Goal: Task Accomplishment & Management: Complete application form

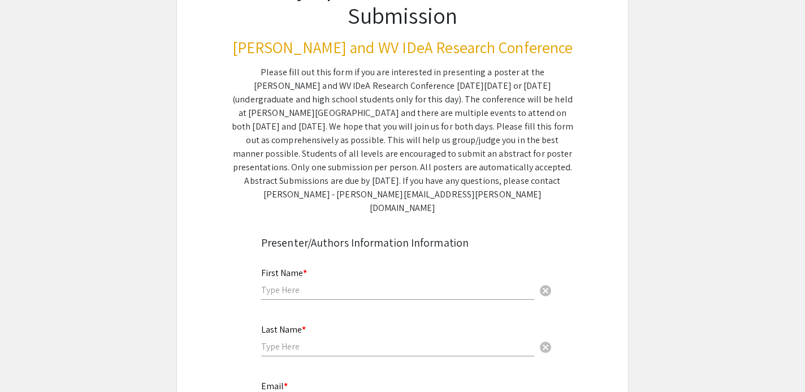
click at [381, 284] on input "text" at bounding box center [397, 290] width 273 height 12
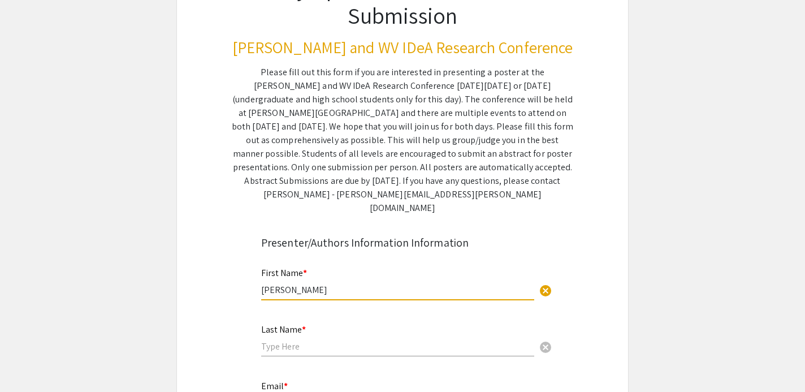
type input "[PERSON_NAME]"
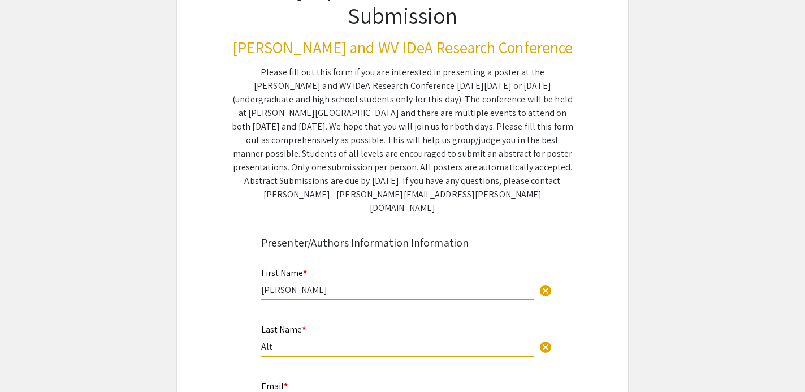
type input "Alt"
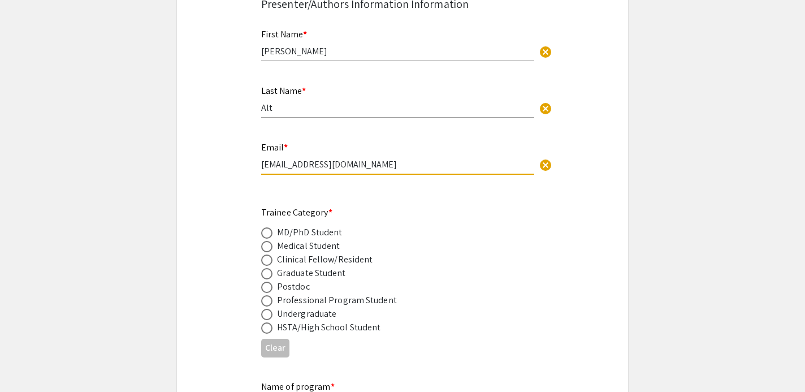
type input "[EMAIL_ADDRESS][DOMAIN_NAME]"
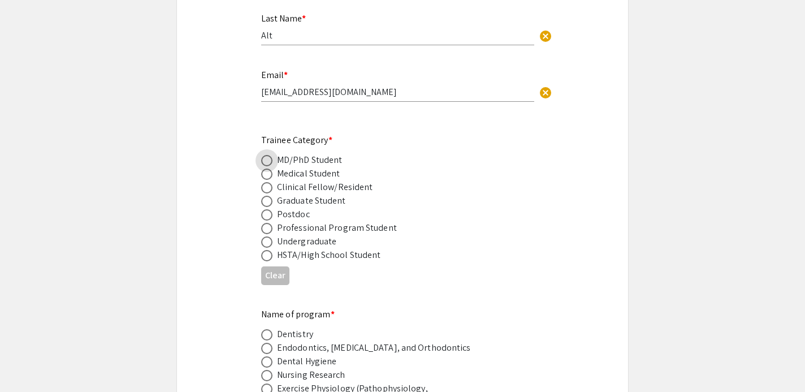
scroll to position [427, 0]
click at [269, 222] on span at bounding box center [266, 227] width 11 height 11
click at [269, 222] on input "radio" at bounding box center [266, 227] width 11 height 11
radio input "true"
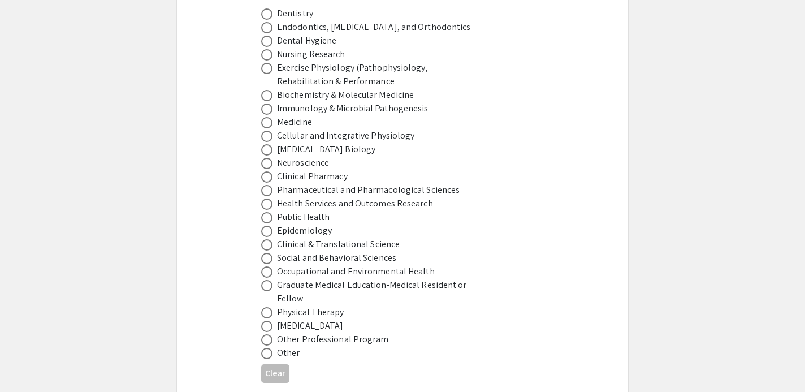
scroll to position [750, 0]
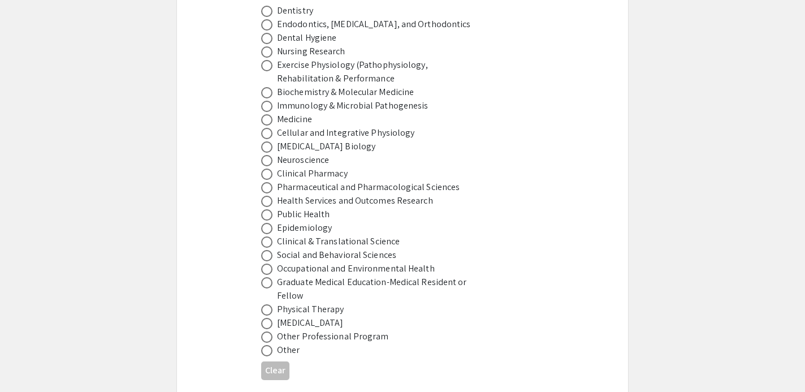
click at [271, 318] on span at bounding box center [266, 323] width 11 height 11
click at [271, 318] on input "radio" at bounding box center [266, 323] width 11 height 11
radio input "true"
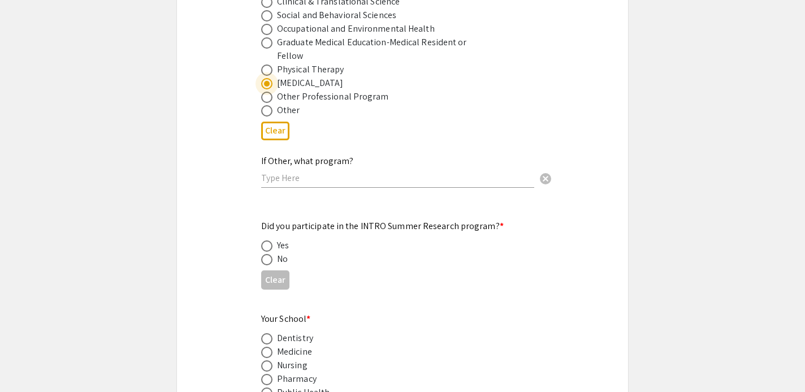
scroll to position [1001, 0]
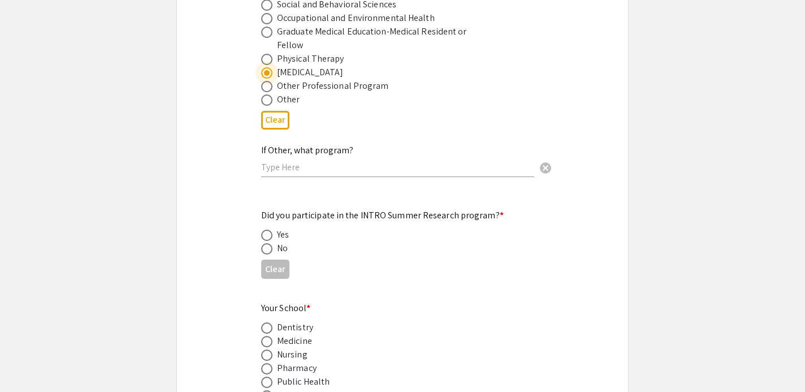
click at [269, 243] on span at bounding box center [266, 248] width 11 height 11
click at [269, 243] on input "radio" at bounding box center [266, 248] width 11 height 11
radio input "true"
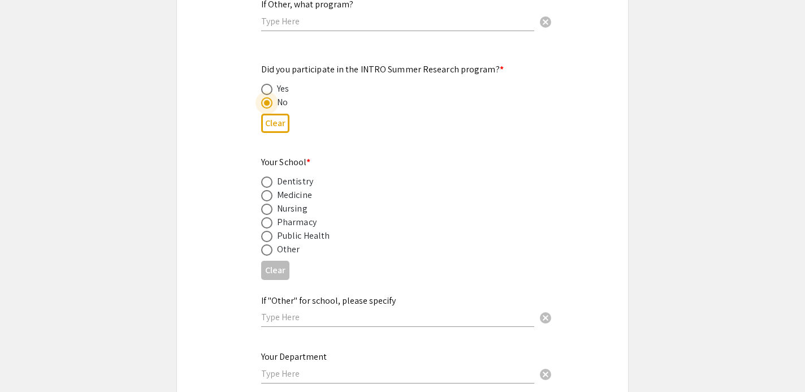
scroll to position [1149, 0]
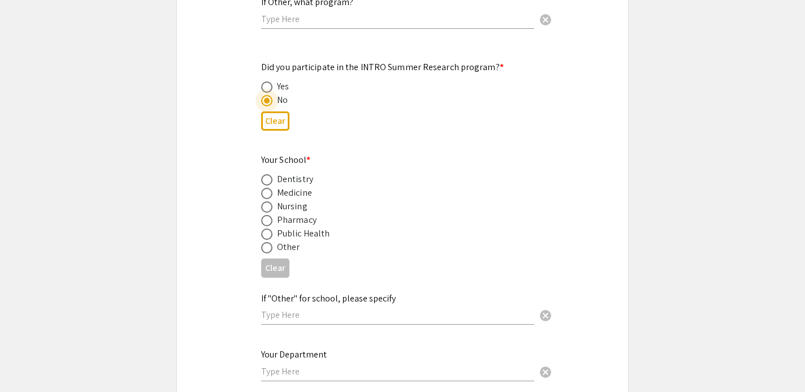
click at [263, 188] on span at bounding box center [266, 193] width 11 height 11
click at [263, 188] on input "radio" at bounding box center [266, 193] width 11 height 11
radio input "true"
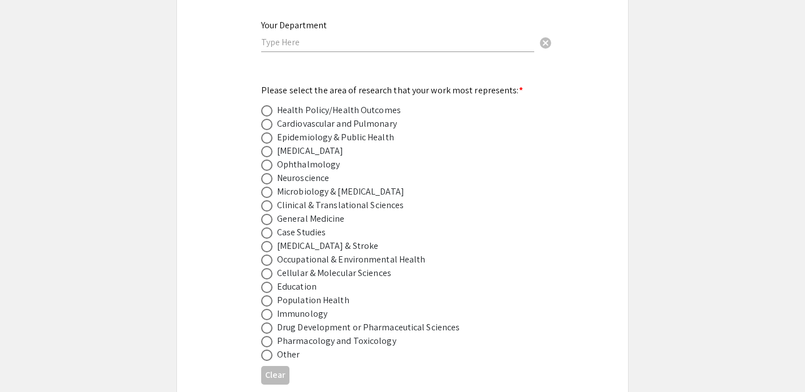
scroll to position [1489, 0]
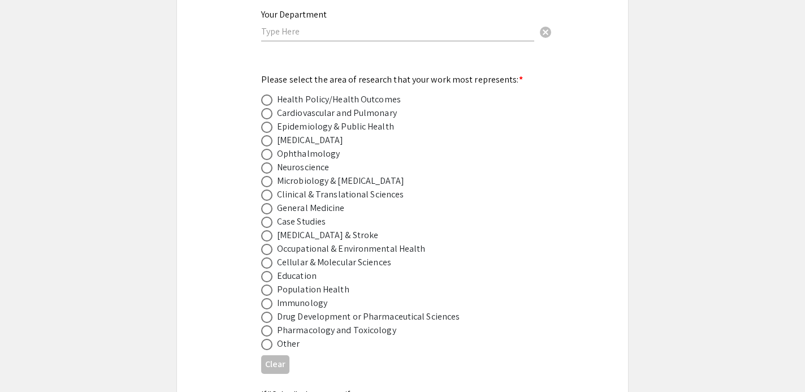
click at [263, 339] on span at bounding box center [266, 344] width 11 height 11
click at [263, 339] on input "radio" at bounding box center [266, 344] width 11 height 11
radio input "true"
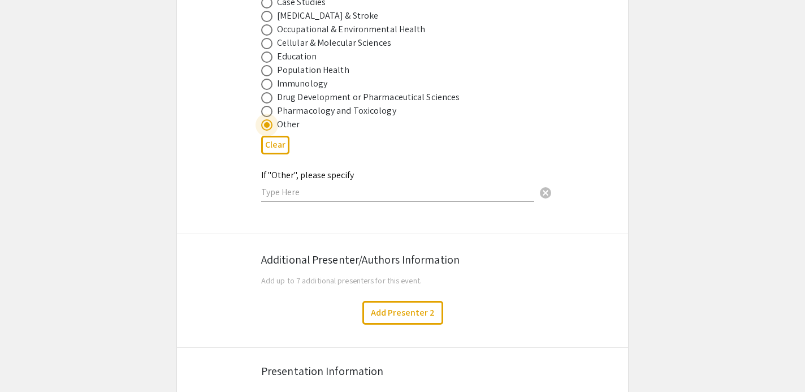
scroll to position [1709, 0]
click at [324, 185] on input "text" at bounding box center [397, 191] width 273 height 12
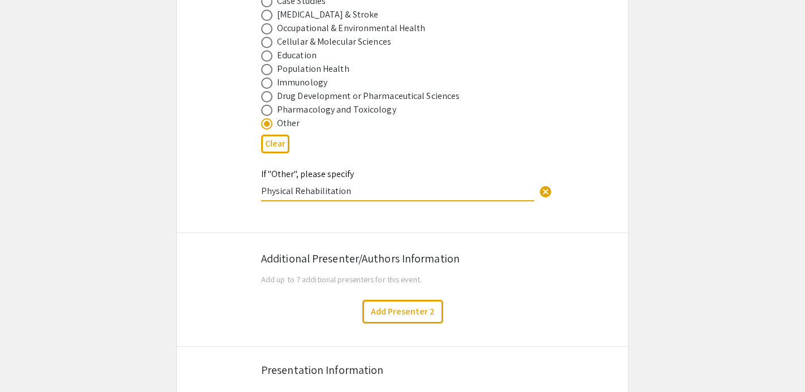
type input "Physical Rehabilitation"
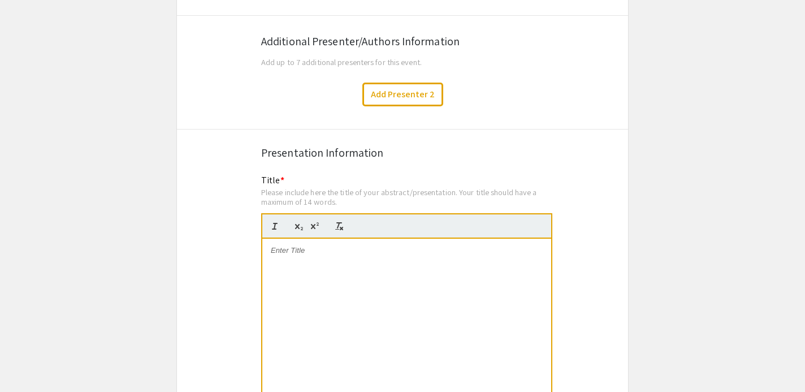
scroll to position [1928, 0]
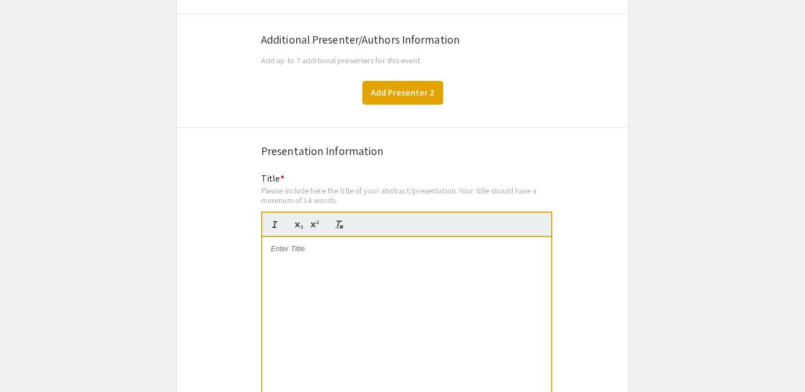
click at [422, 83] on button "Add Presenter 2" at bounding box center [402, 93] width 81 height 24
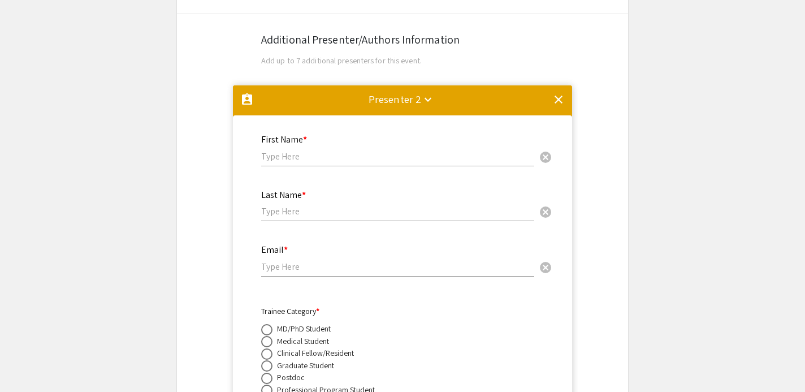
scroll to position [2002, 0]
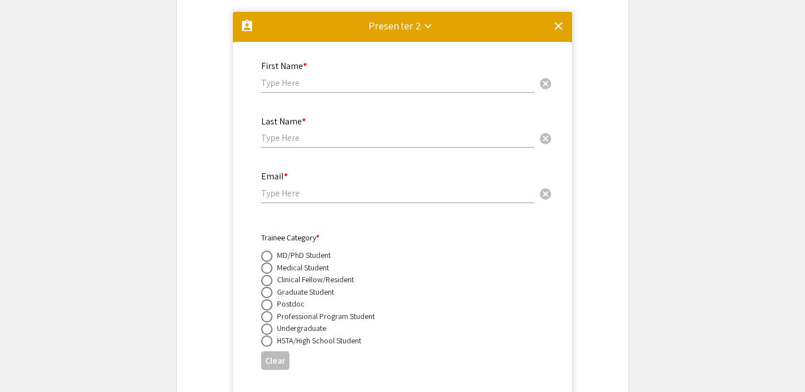
click at [346, 77] on input "text" at bounding box center [397, 83] width 273 height 12
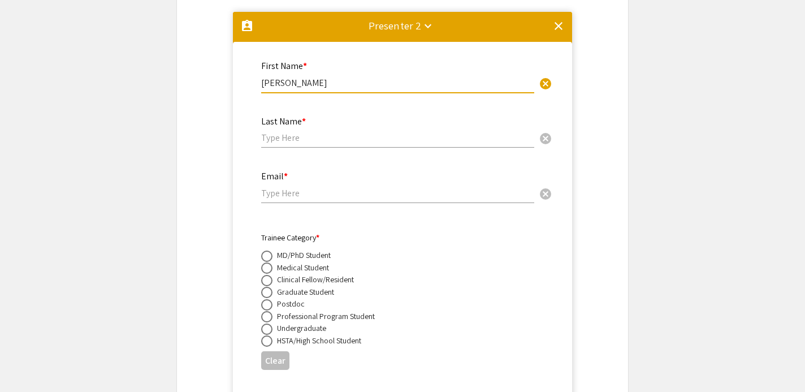
type input "[PERSON_NAME]"
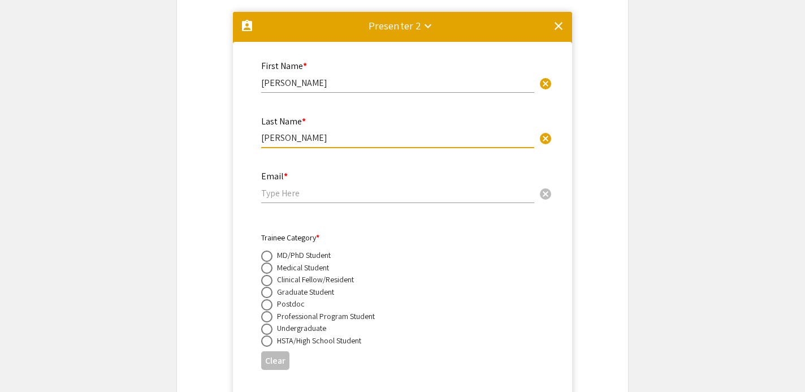
type input "[PERSON_NAME]"
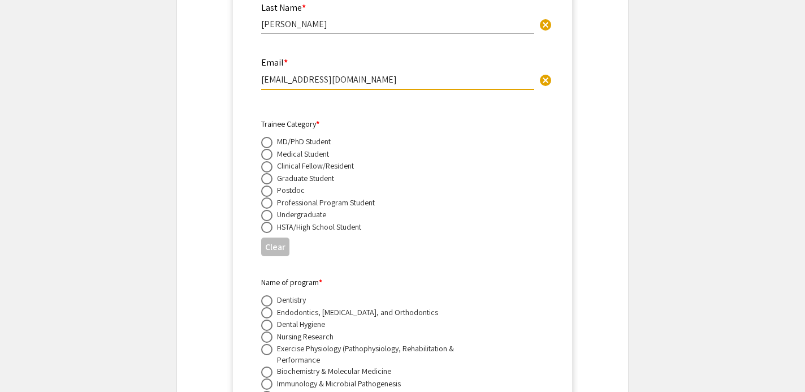
scroll to position [2116, 0]
type input "[EMAIL_ADDRESS][DOMAIN_NAME]"
click at [266, 196] on span at bounding box center [266, 201] width 11 height 11
click at [266, 196] on input "radio" at bounding box center [266, 201] width 11 height 11
radio input "true"
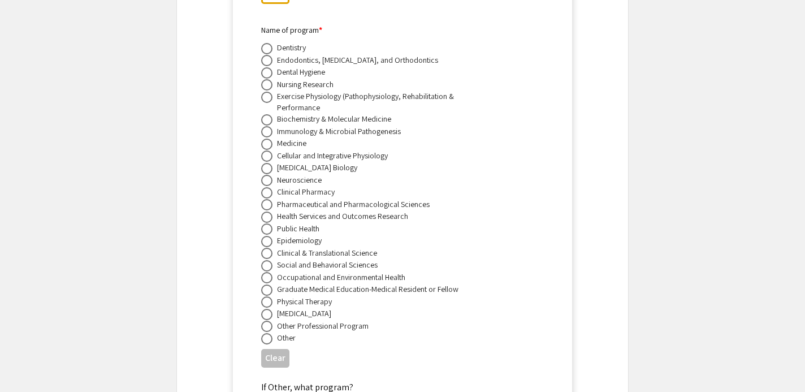
scroll to position [2375, 0]
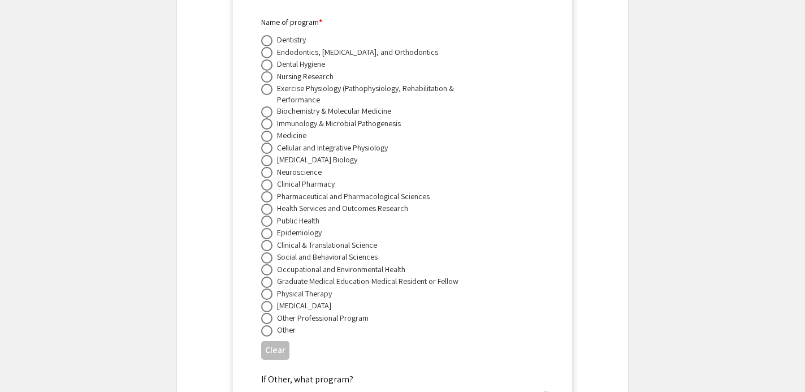
click at [270, 301] on span at bounding box center [266, 306] width 11 height 11
click at [270, 301] on input "radio" at bounding box center [266, 306] width 11 height 11
radio input "true"
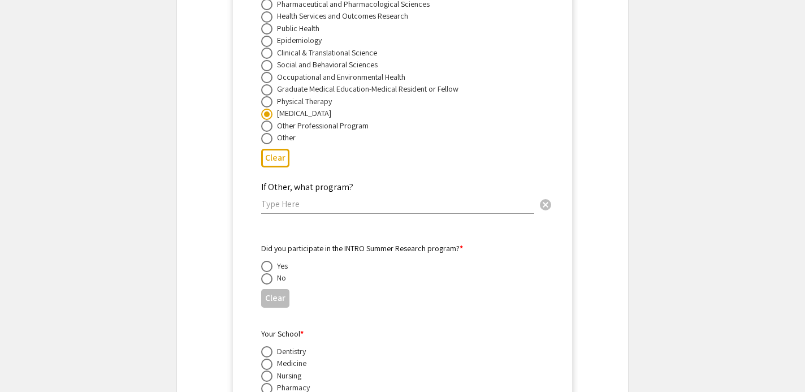
scroll to position [2602, 0]
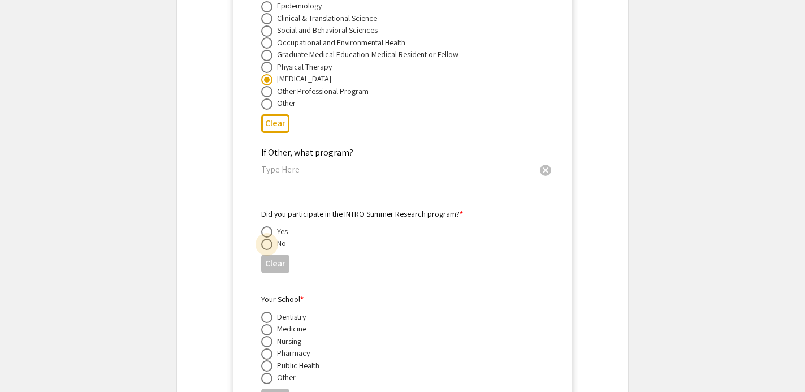
click at [267, 239] on span at bounding box center [266, 244] width 11 height 11
click at [267, 239] on input "radio" at bounding box center [266, 244] width 11 height 11
radio input "true"
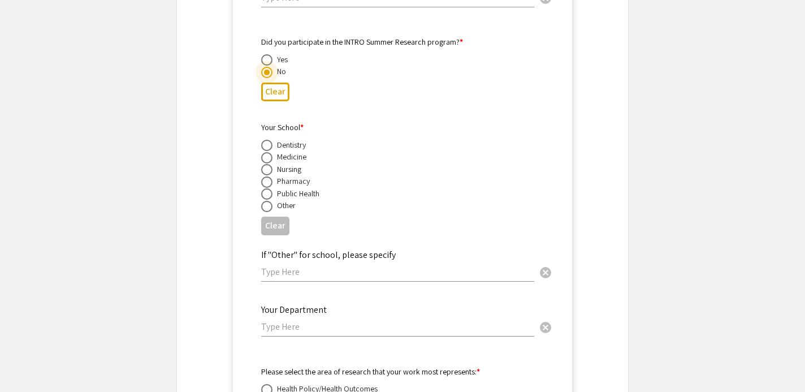
scroll to position [2775, 0]
click at [270, 152] on span at bounding box center [266, 157] width 11 height 11
click at [270, 152] on input "radio" at bounding box center [266, 157] width 11 height 11
radio input "true"
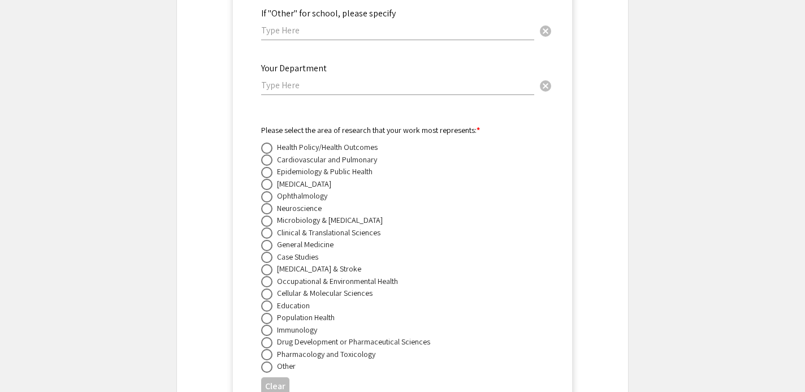
scroll to position [3017, 0]
click at [267, 360] on span at bounding box center [266, 365] width 11 height 11
click at [267, 360] on input "radio" at bounding box center [266, 365] width 11 height 11
radio input "true"
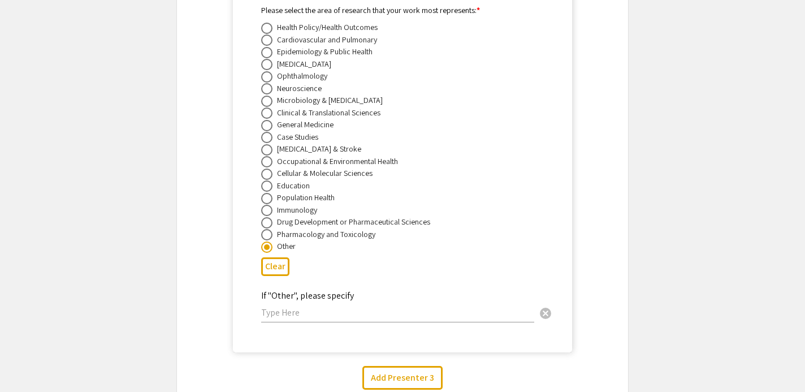
scroll to position [3136, 0]
click at [288, 313] on div "If "Other", please specify cancel" at bounding box center [397, 300] width 273 height 43
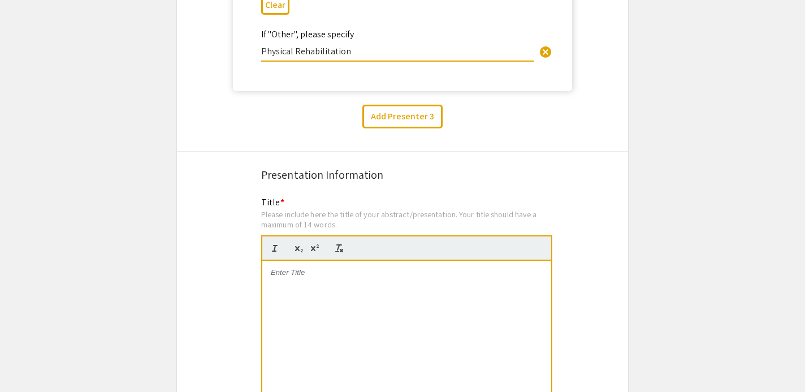
scroll to position [3400, 0]
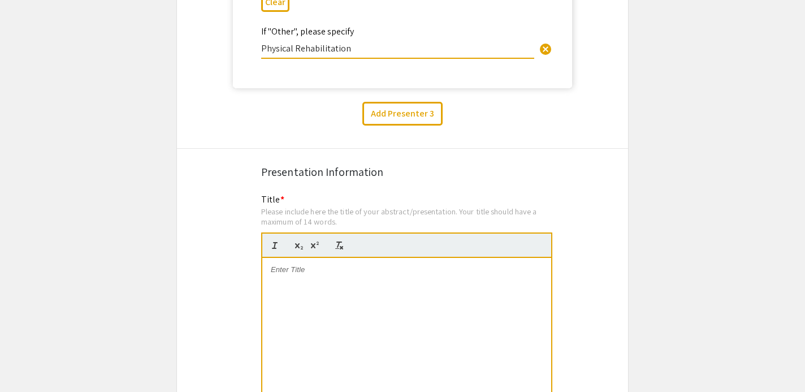
type input "Physical Rehabilitation"
click at [309, 270] on div at bounding box center [406, 343] width 289 height 170
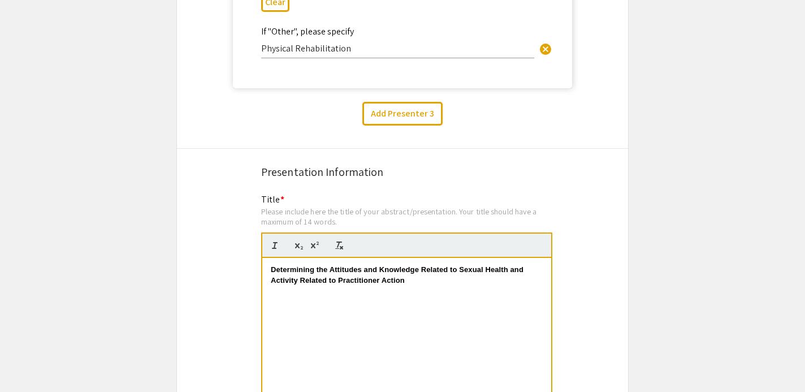
click at [326, 265] on strong "Determining the Attitudes and Knowledge Related to Sexual Health and Activity R…" at bounding box center [398, 274] width 254 height 19
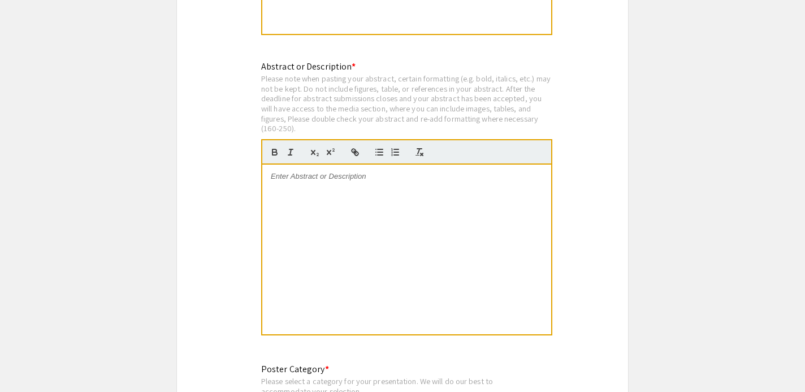
scroll to position [3794, 0]
click at [337, 226] on div at bounding box center [406, 249] width 289 height 170
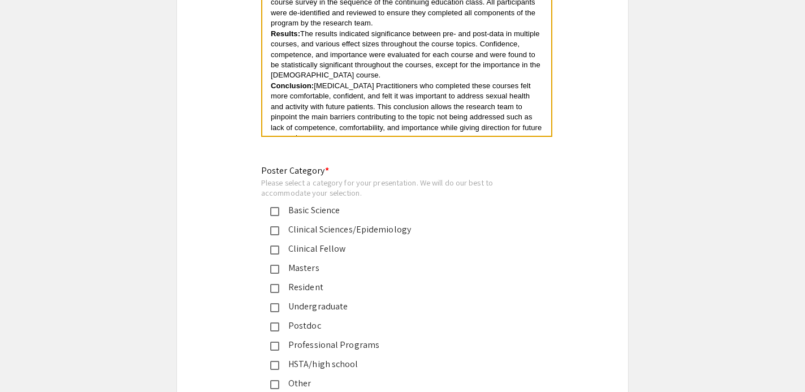
scroll to position [4074, 0]
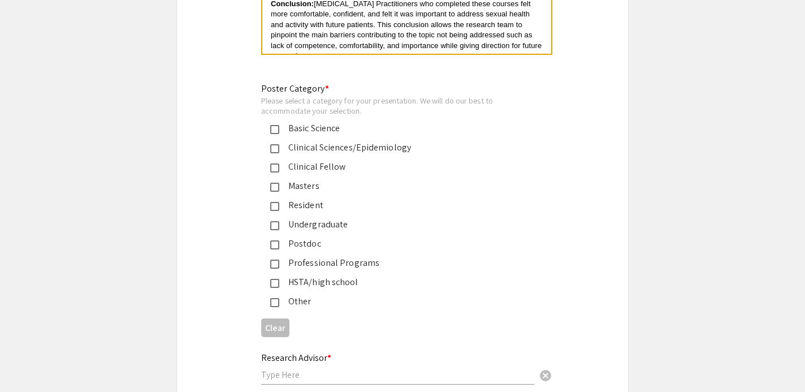
click at [274, 260] on mat-pseudo-checkbox at bounding box center [274, 264] width 9 height 9
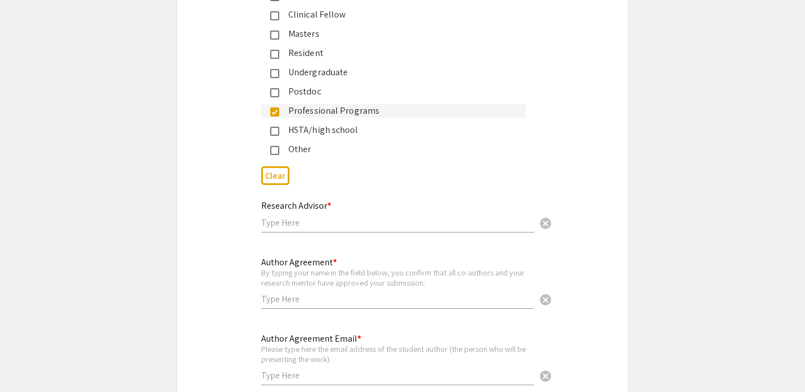
scroll to position [4239, 0]
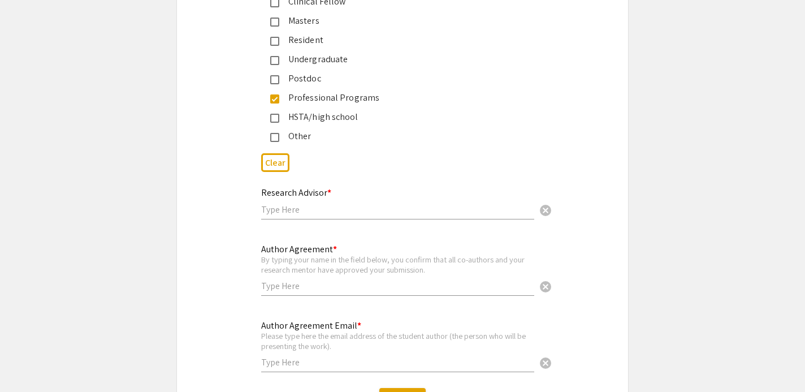
click at [403, 204] on input "text" at bounding box center [397, 210] width 273 height 12
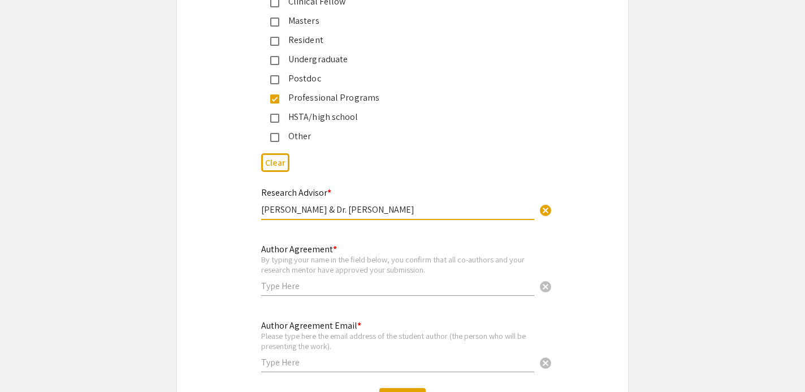
type input "[PERSON_NAME] & Dr. [PERSON_NAME]"
click at [313, 282] on input "text" at bounding box center [397, 286] width 273 height 12
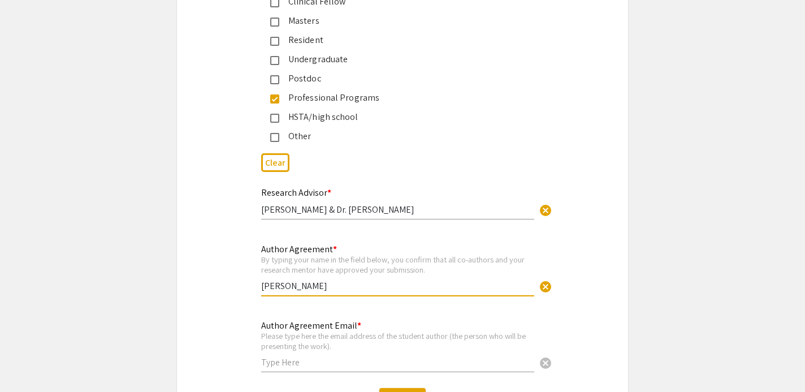
type input "[PERSON_NAME]"
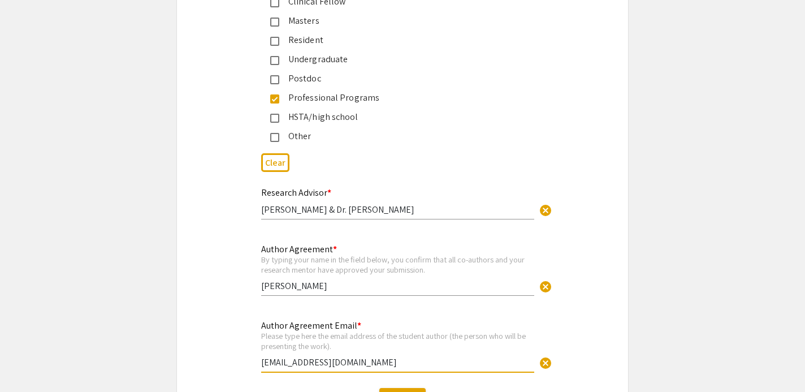
type input "[EMAIL_ADDRESS][DOMAIN_NAME]"
click at [587, 279] on div "Author Agreement * By typing your name in the field below, you confirm that all…" at bounding box center [402, 275] width 451 height 67
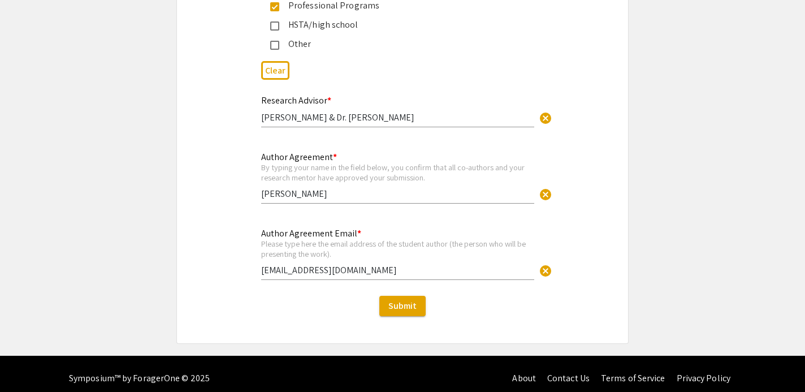
scroll to position [4330, 0]
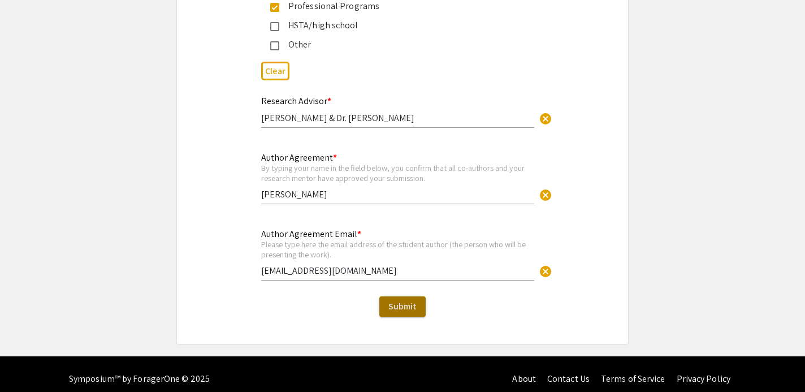
click at [409, 300] on span "Submit" at bounding box center [402, 306] width 28 height 12
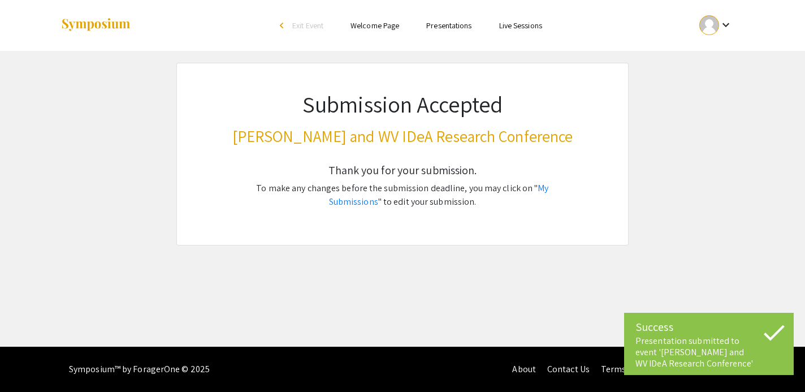
scroll to position [0, 0]
click at [549, 186] on link "My Submissions" at bounding box center [439, 194] width 220 height 25
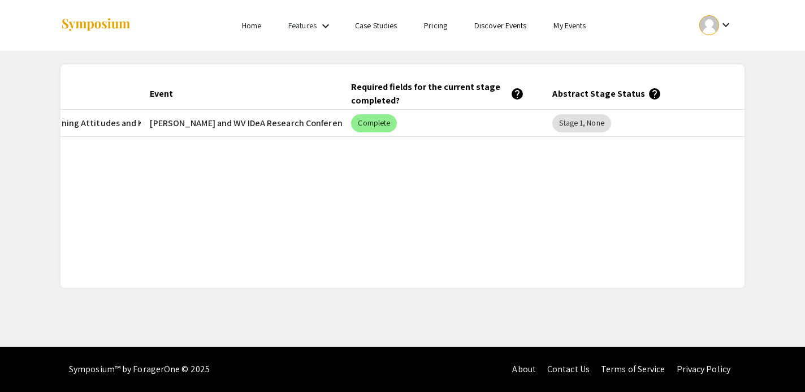
scroll to position [0, 169]
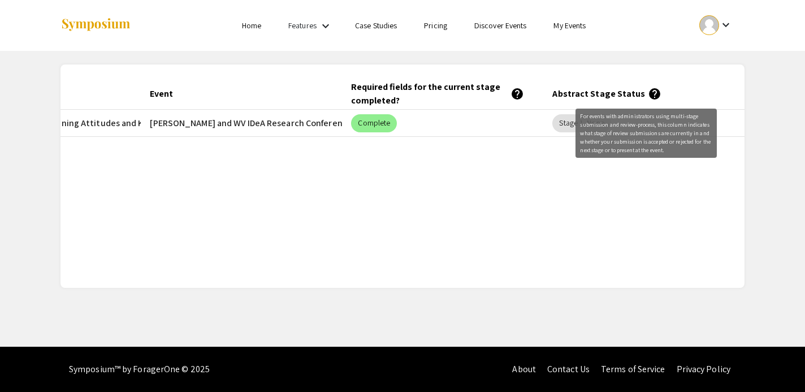
click at [648, 94] on mat-icon "help" at bounding box center [655, 94] width 14 height 14
